Goal: Transaction & Acquisition: Purchase product/service

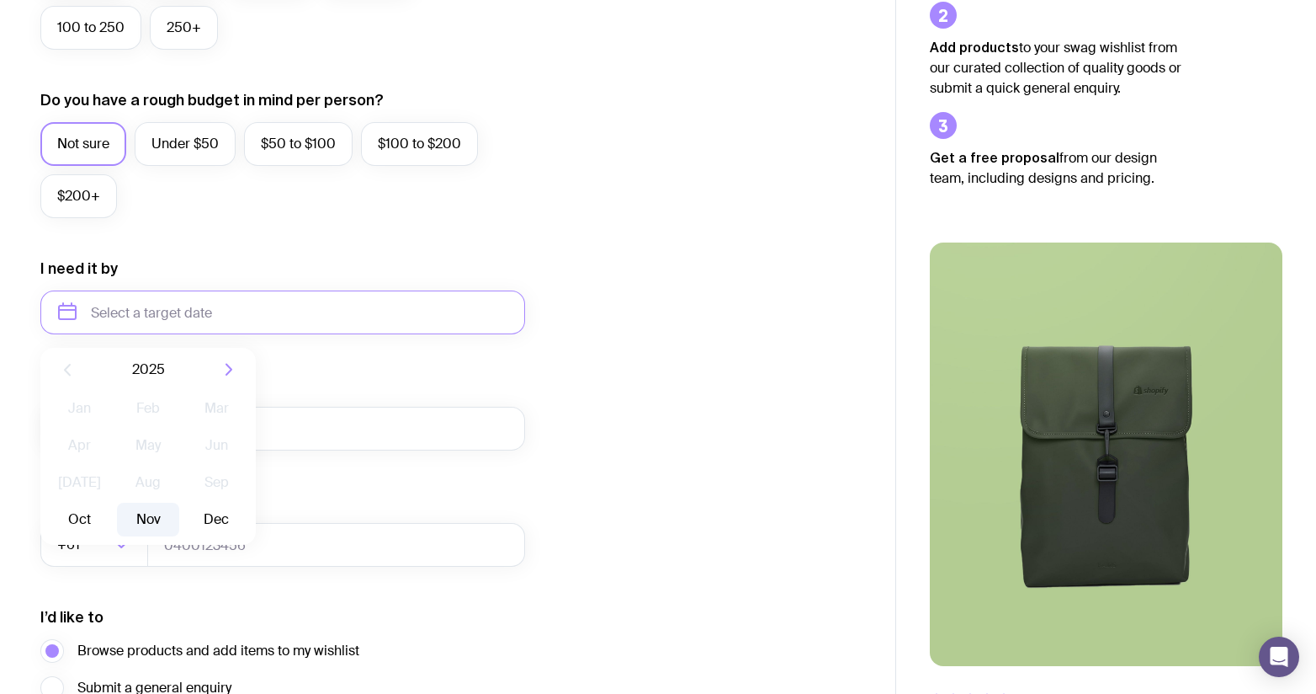
click at [144, 508] on button "Nov" at bounding box center [147, 519] width 61 height 34
type input "November 2025"
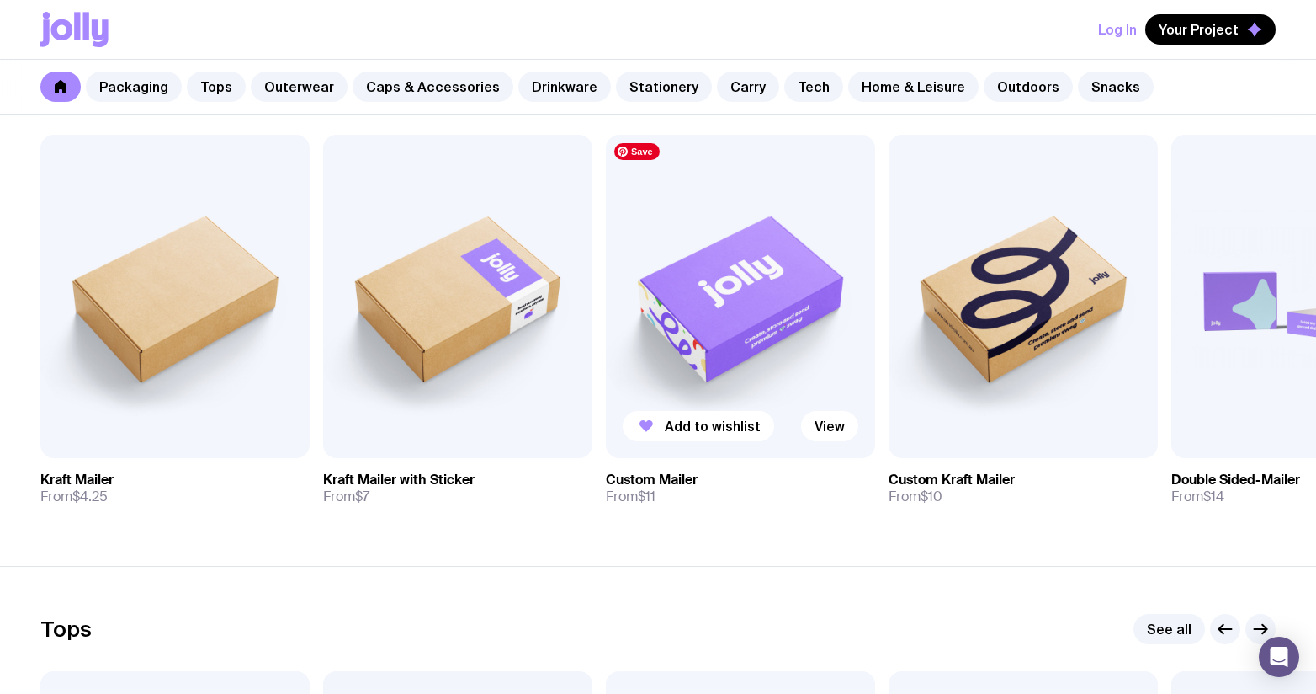
scroll to position [320, 0]
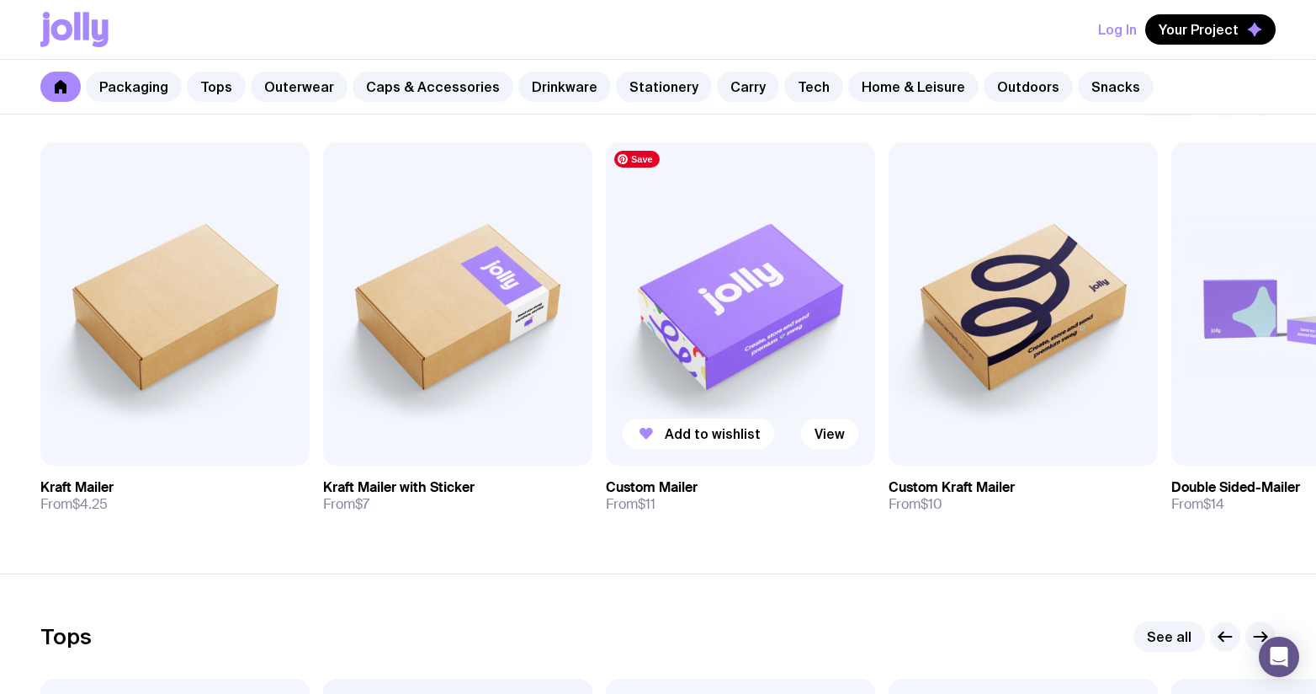
click at [752, 274] on img at bounding box center [740, 303] width 269 height 323
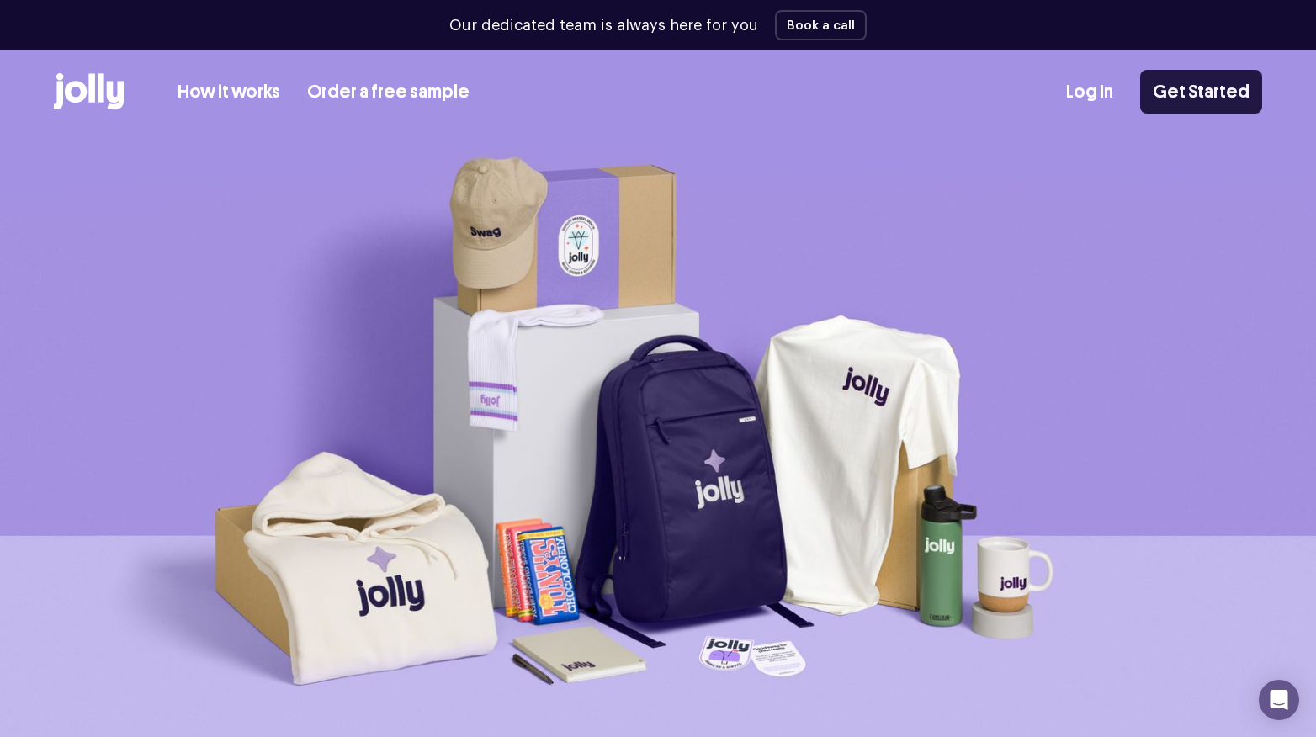
click at [1220, 88] on link "Get Started" at bounding box center [1202, 92] width 122 height 44
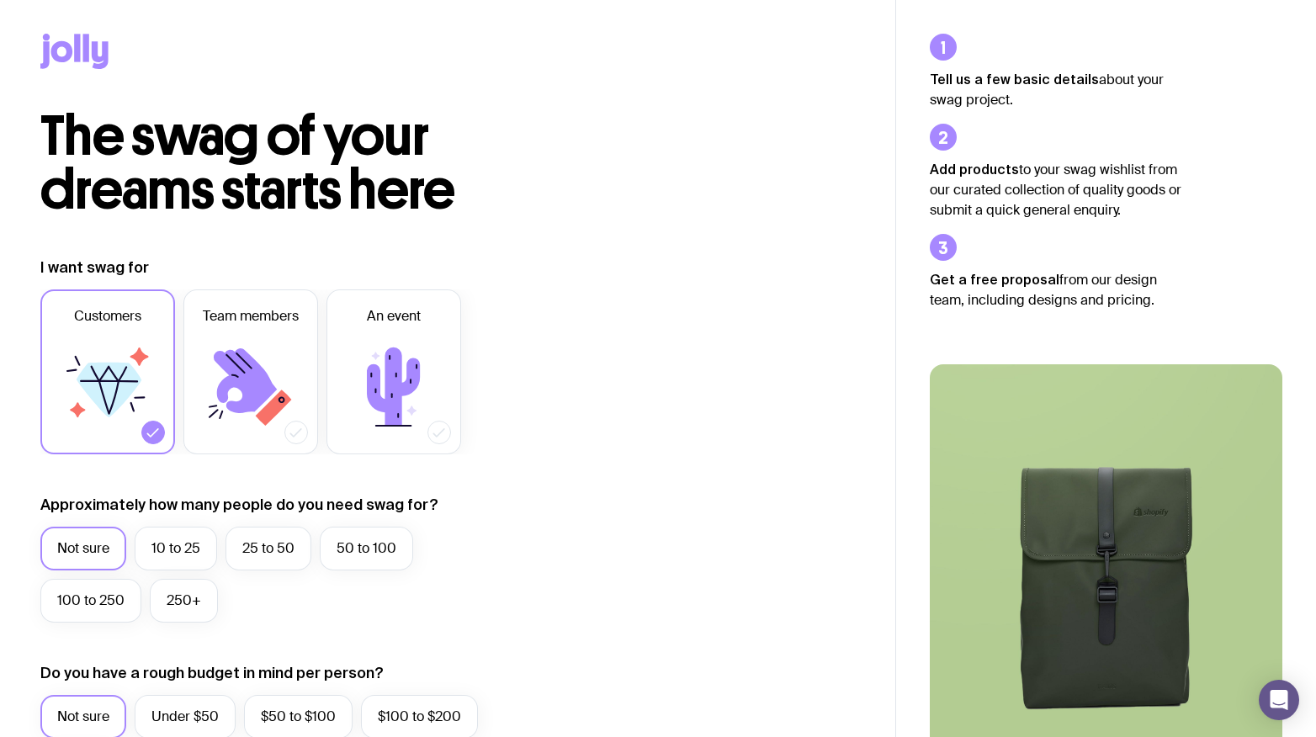
click at [437, 53] on div at bounding box center [447, 54] width 815 height 109
